Goal: Find specific page/section: Find specific page/section

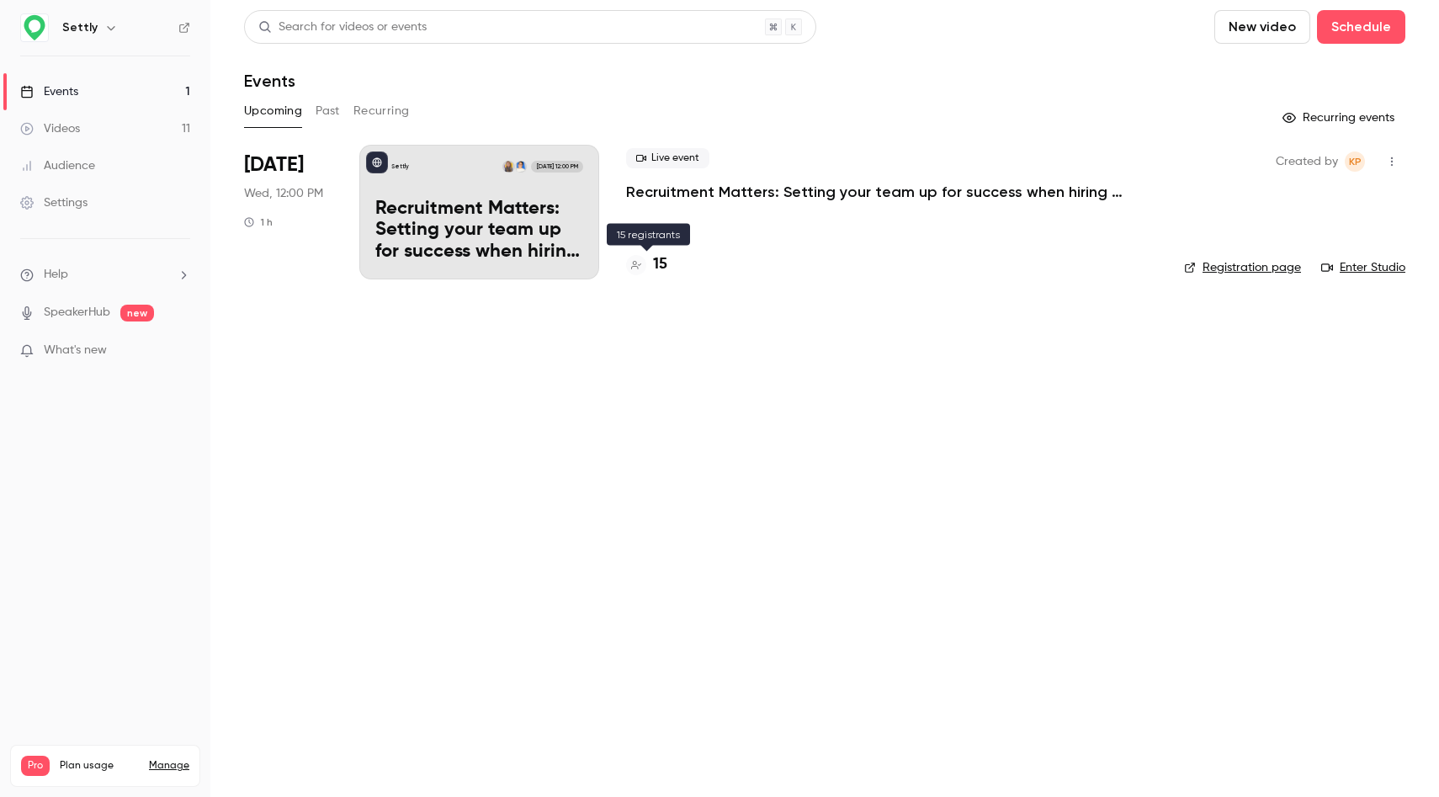
click at [664, 264] on h4 "15" at bounding box center [660, 264] width 14 height 23
